Goal: Task Accomplishment & Management: Manage account settings

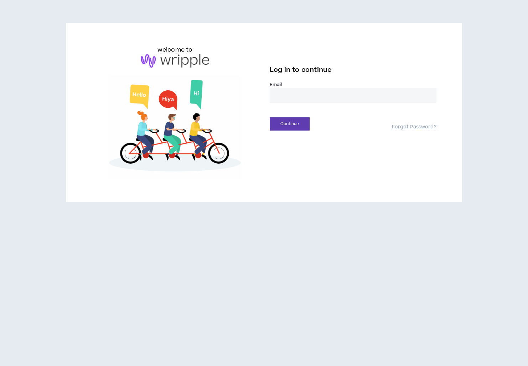
click at [282, 95] on input "email" at bounding box center [352, 95] width 167 height 15
type input "**********"
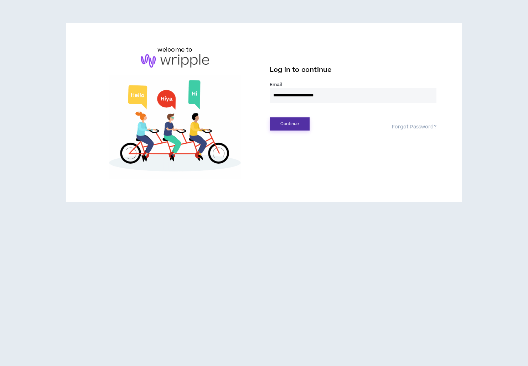
click at [287, 124] on button "Continue" at bounding box center [289, 123] width 40 height 13
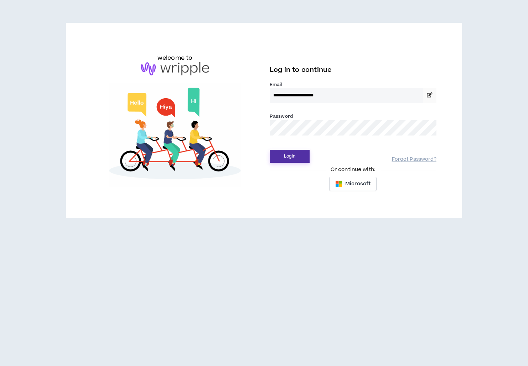
click at [288, 158] on button "Login" at bounding box center [289, 156] width 40 height 13
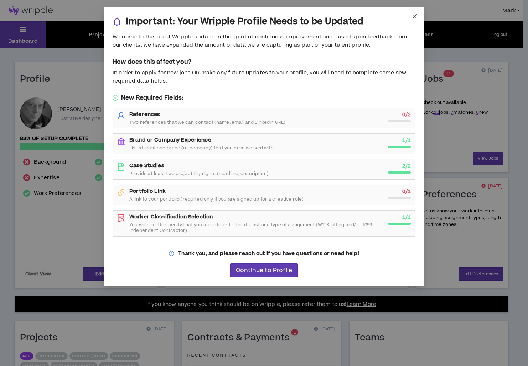
click at [415, 16] on icon "close" at bounding box center [414, 16] width 4 height 4
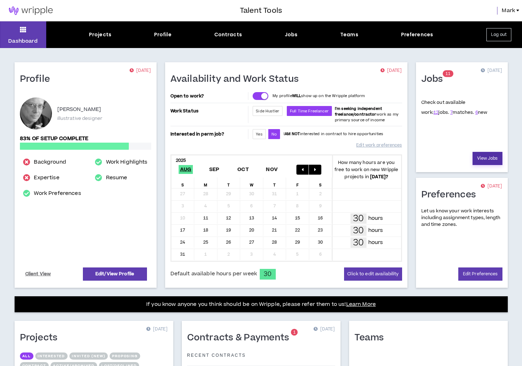
click at [487, 157] on link "View Jobs" at bounding box center [488, 158] width 30 height 13
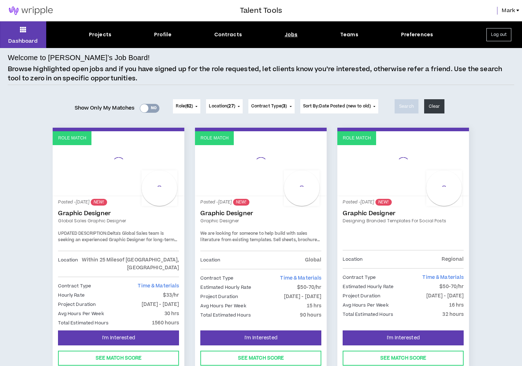
drag, startPoint x: 146, startPoint y: 108, endPoint x: 164, endPoint y: 108, distance: 17.8
click at [164, 108] on div "Show Only My Matches Yes No Role ( 62 ) 62 Selected Edit Done Experience & Desi…" at bounding box center [261, 106] width 507 height 28
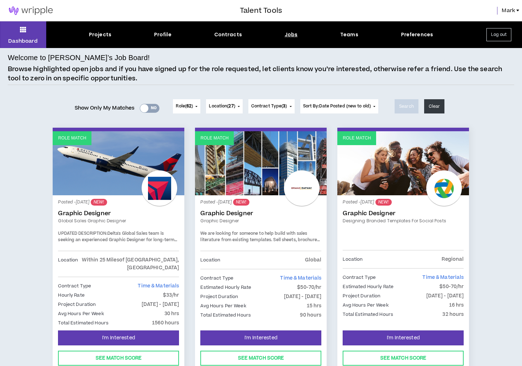
click at [153, 110] on div "Yes No" at bounding box center [150, 108] width 20 height 9
click at [495, 33] on button "Log out" at bounding box center [499, 34] width 25 height 13
